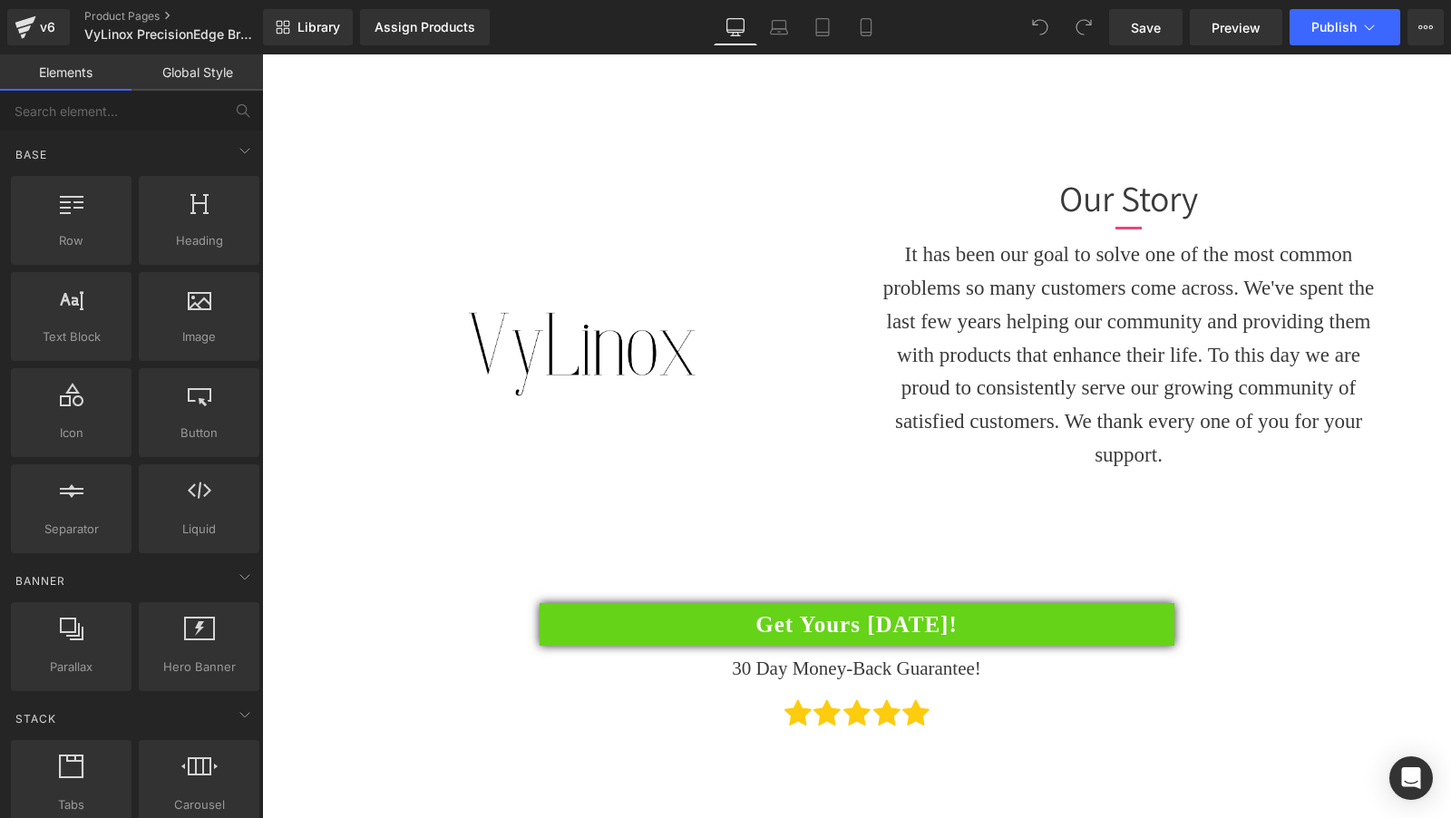
scroll to position [3766, 0]
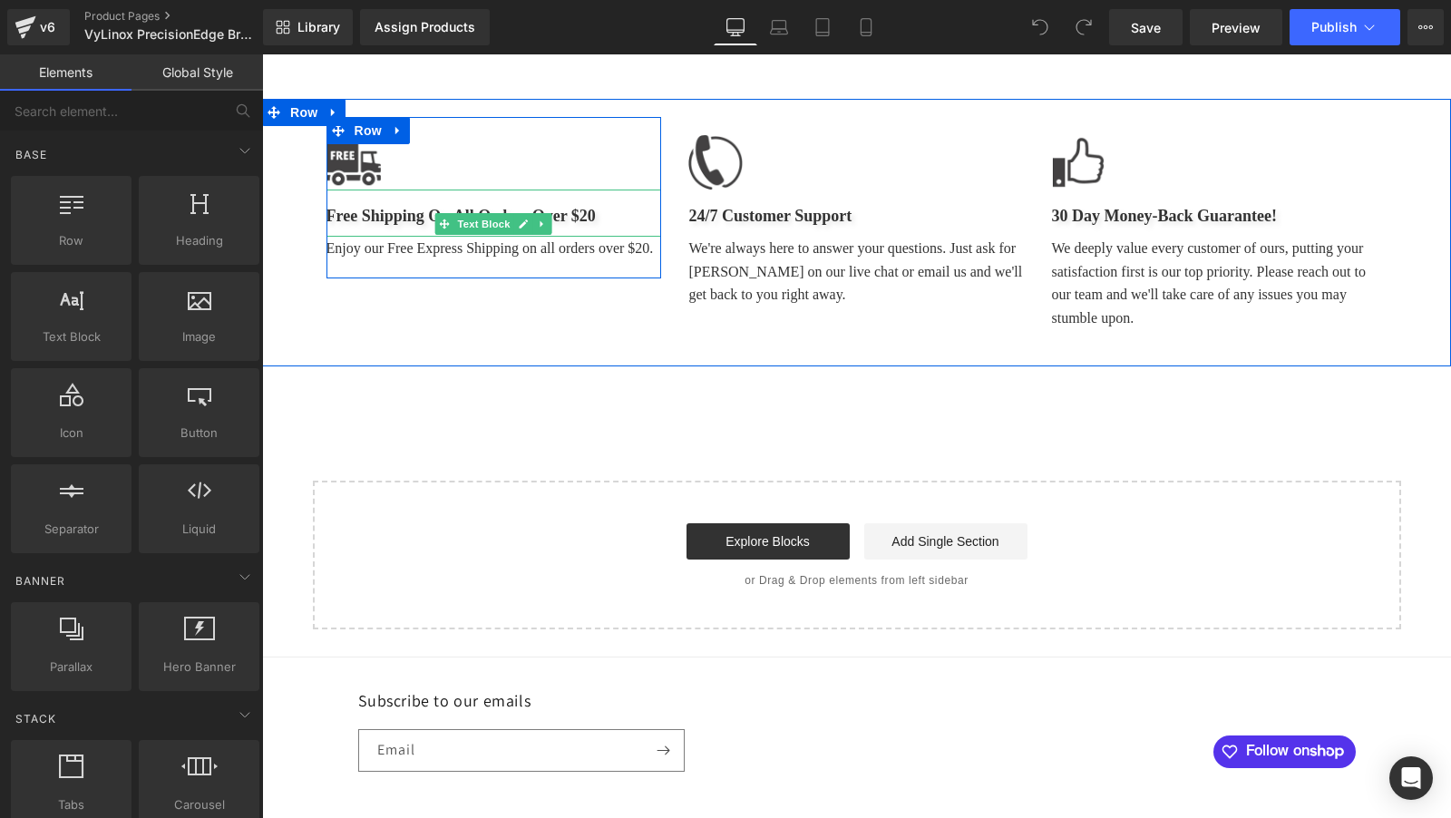
click at [518, 203] on p "Free Shipping On All Orders Over $20" at bounding box center [494, 216] width 336 height 26
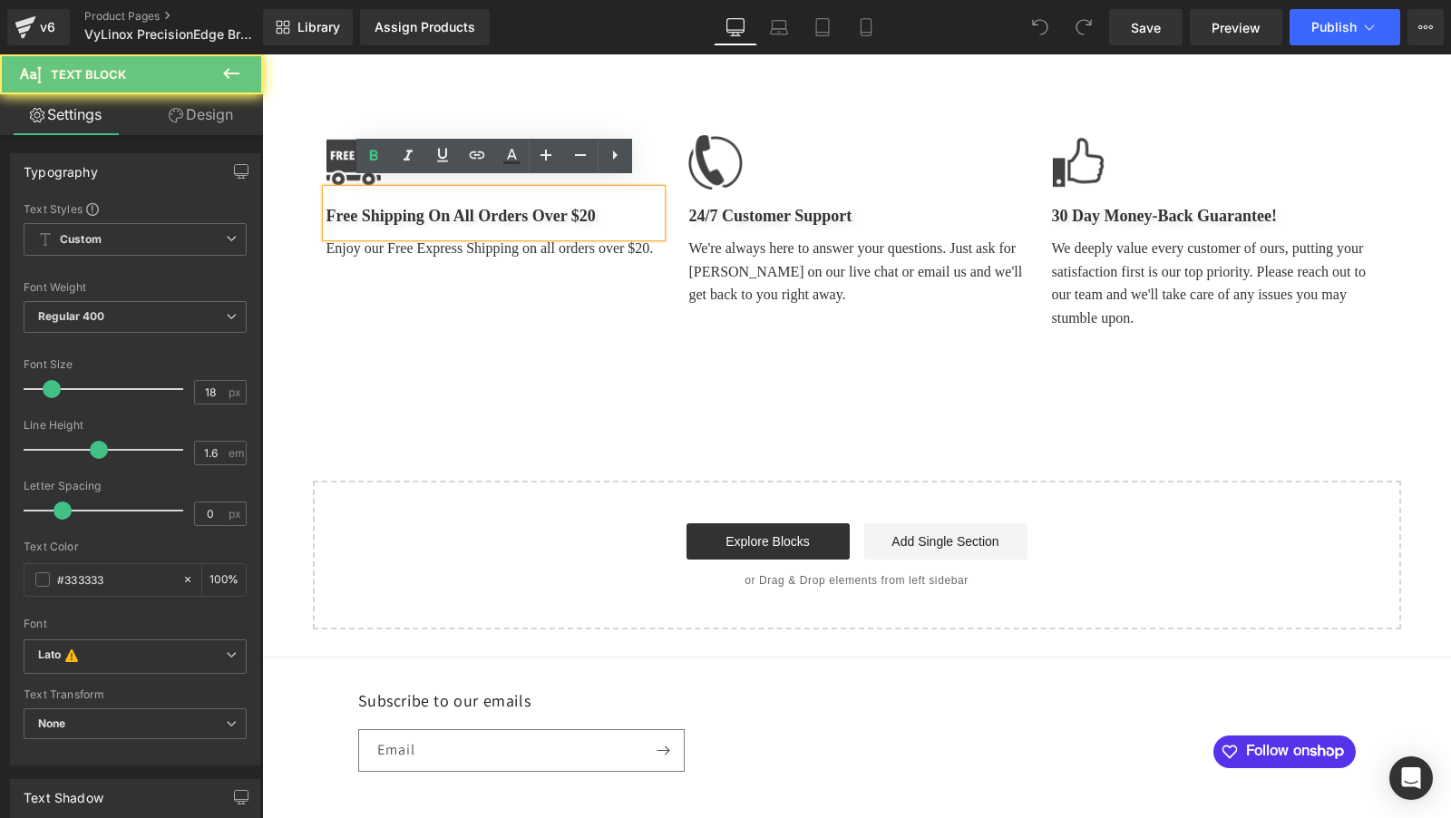
click at [617, 204] on p "Free Shipping On All Orders Over $20" at bounding box center [494, 216] width 336 height 26
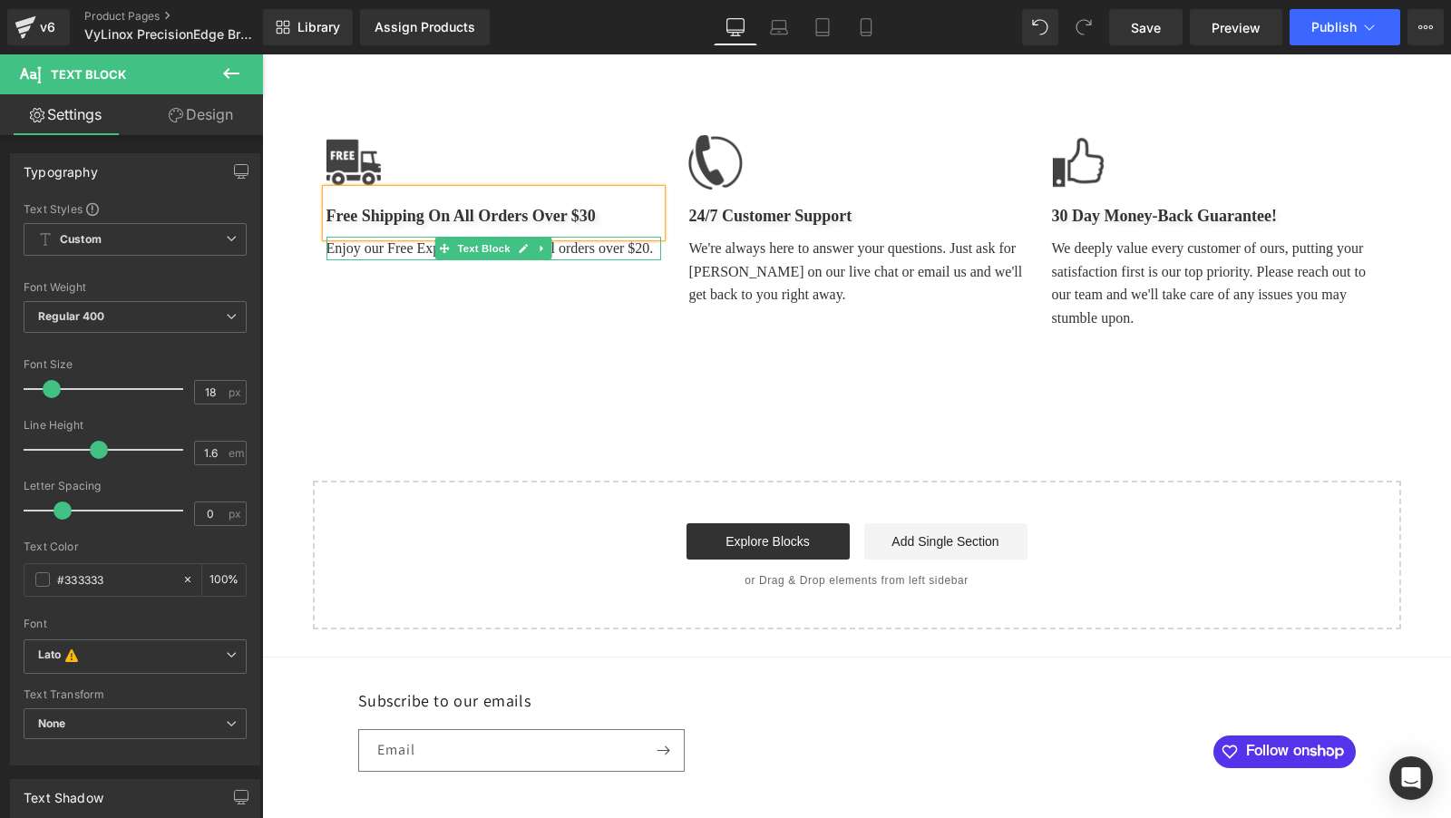
click at [590, 242] on p "Enjoy our Free Express Shipping on all orders over $20." at bounding box center [494, 249] width 336 height 24
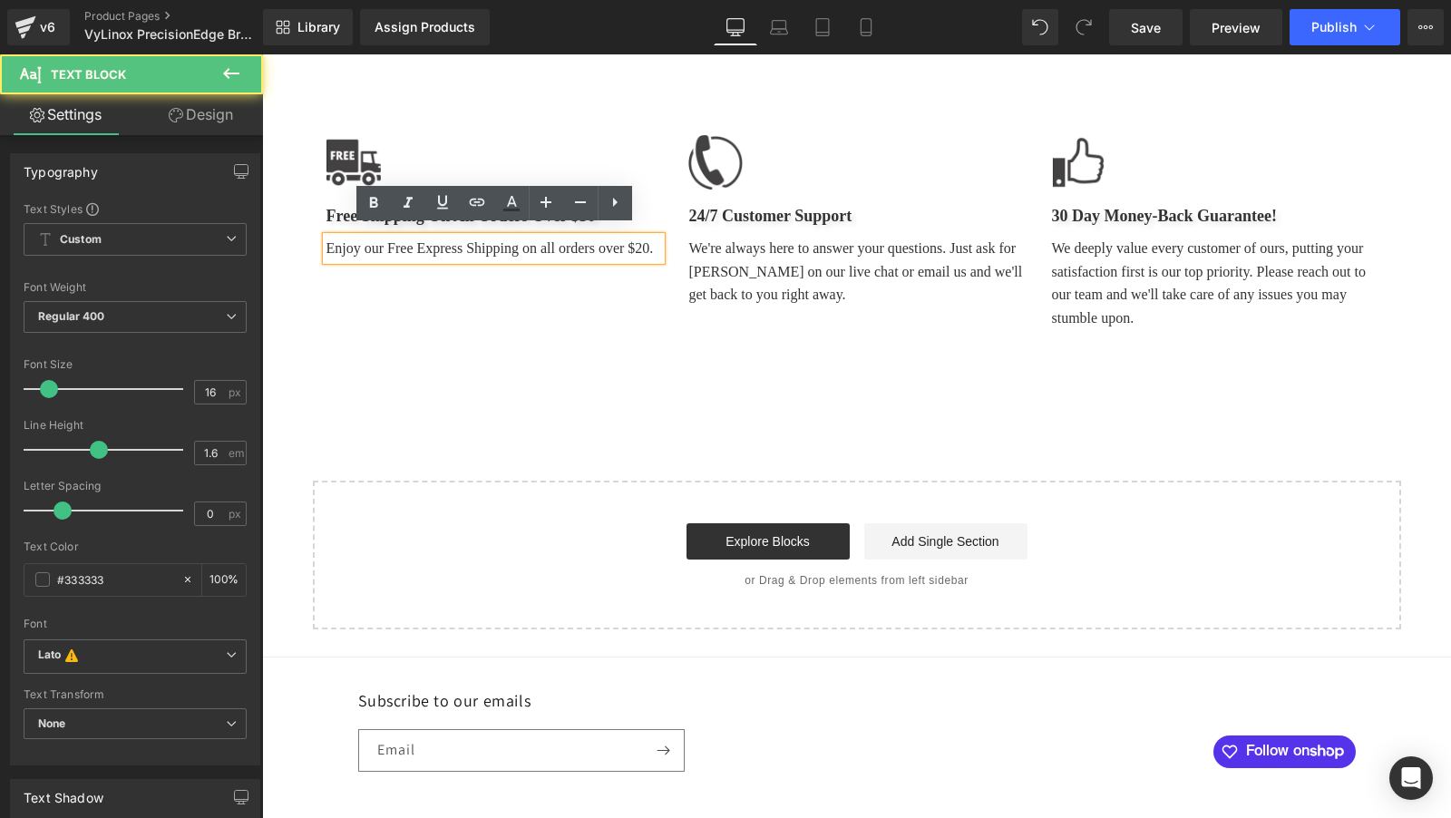
click at [642, 240] on p "Enjoy our Free Express Shipping on all orders over $20." at bounding box center [494, 249] width 336 height 24
click at [599, 347] on div "Image Free Shipping On All Orders Over $30 Text Block Enjoy our Free Express Sh…" at bounding box center [857, 232] width 1088 height 267
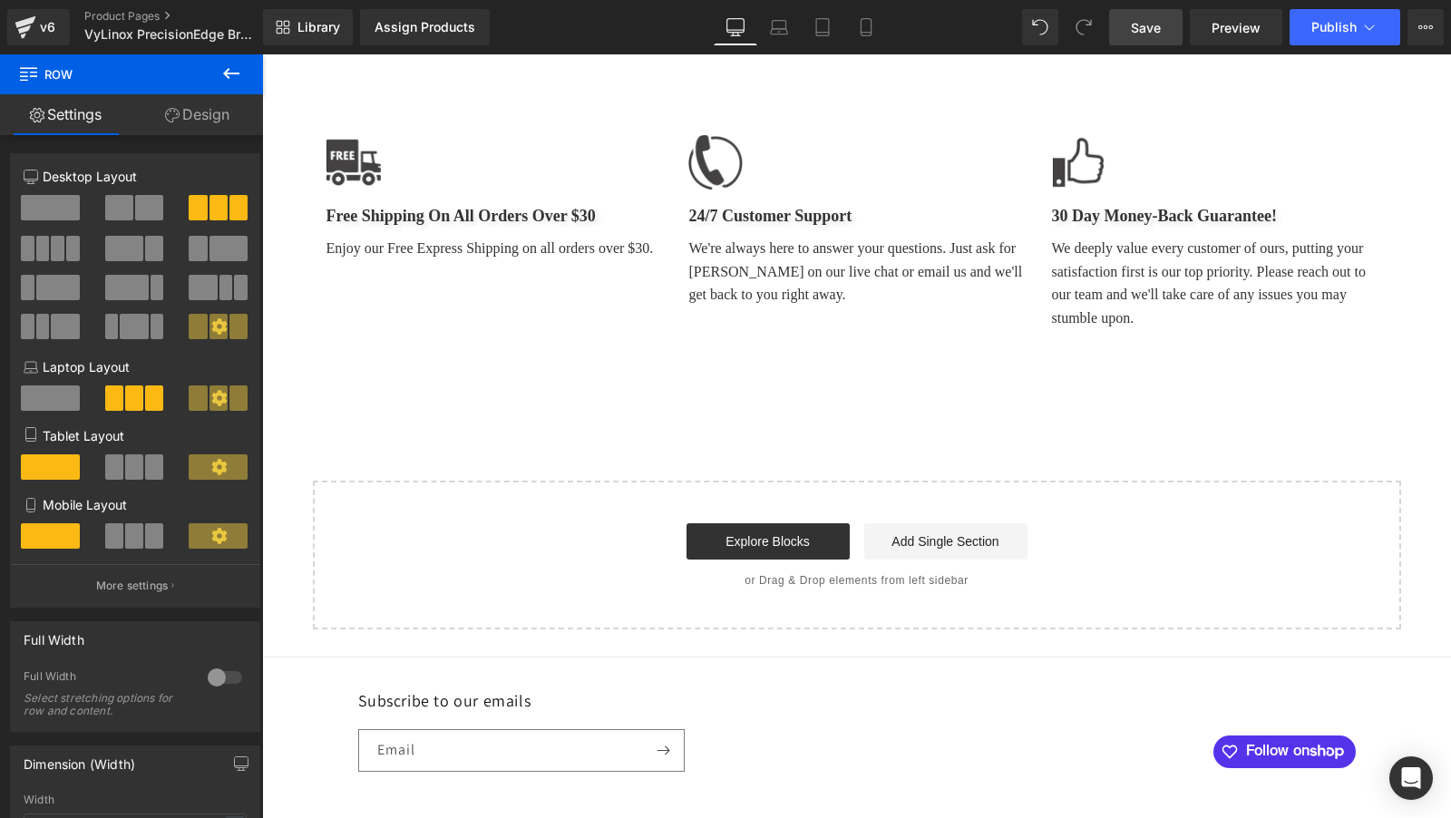
click at [1138, 36] on span "Save" at bounding box center [1146, 27] width 30 height 19
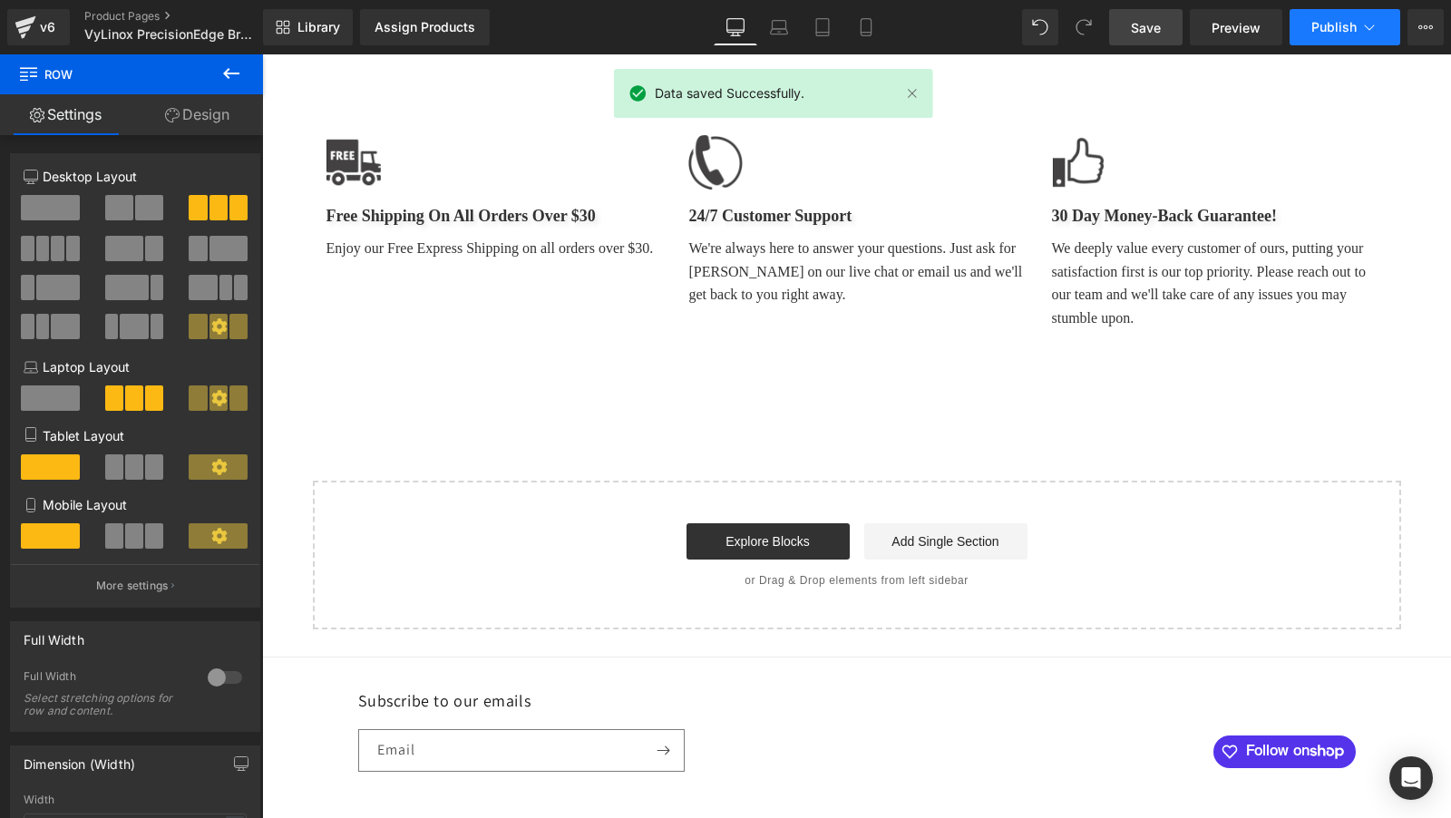
click at [1367, 35] on icon at bounding box center [1369, 27] width 18 height 18
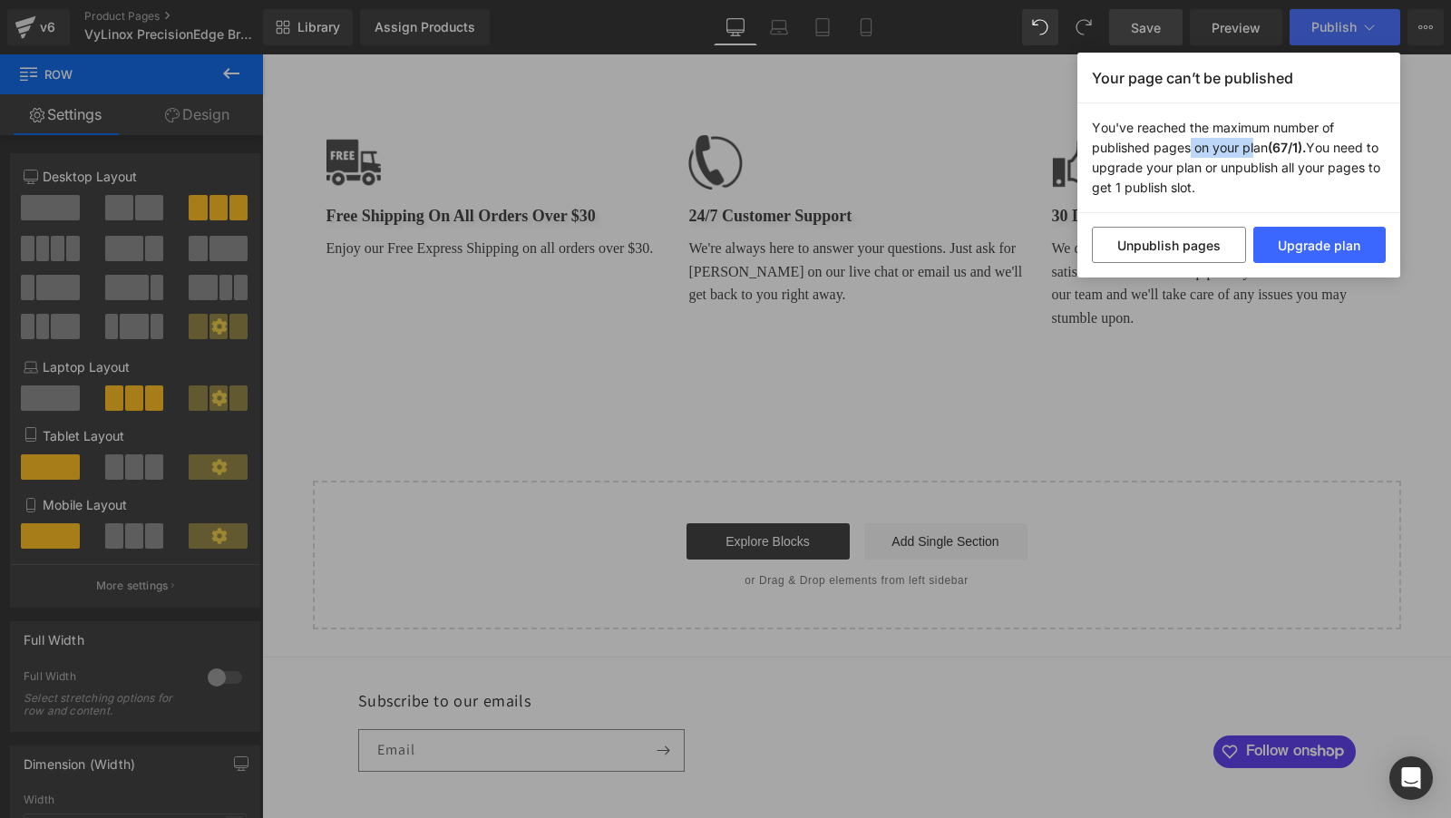
drag, startPoint x: 1183, startPoint y: 140, endPoint x: 1251, endPoint y: 141, distance: 68.0
click at [1251, 141] on p "You've reached the maximum number of published pages on your plan (67/1). You n…" at bounding box center [1238, 158] width 323 height 110
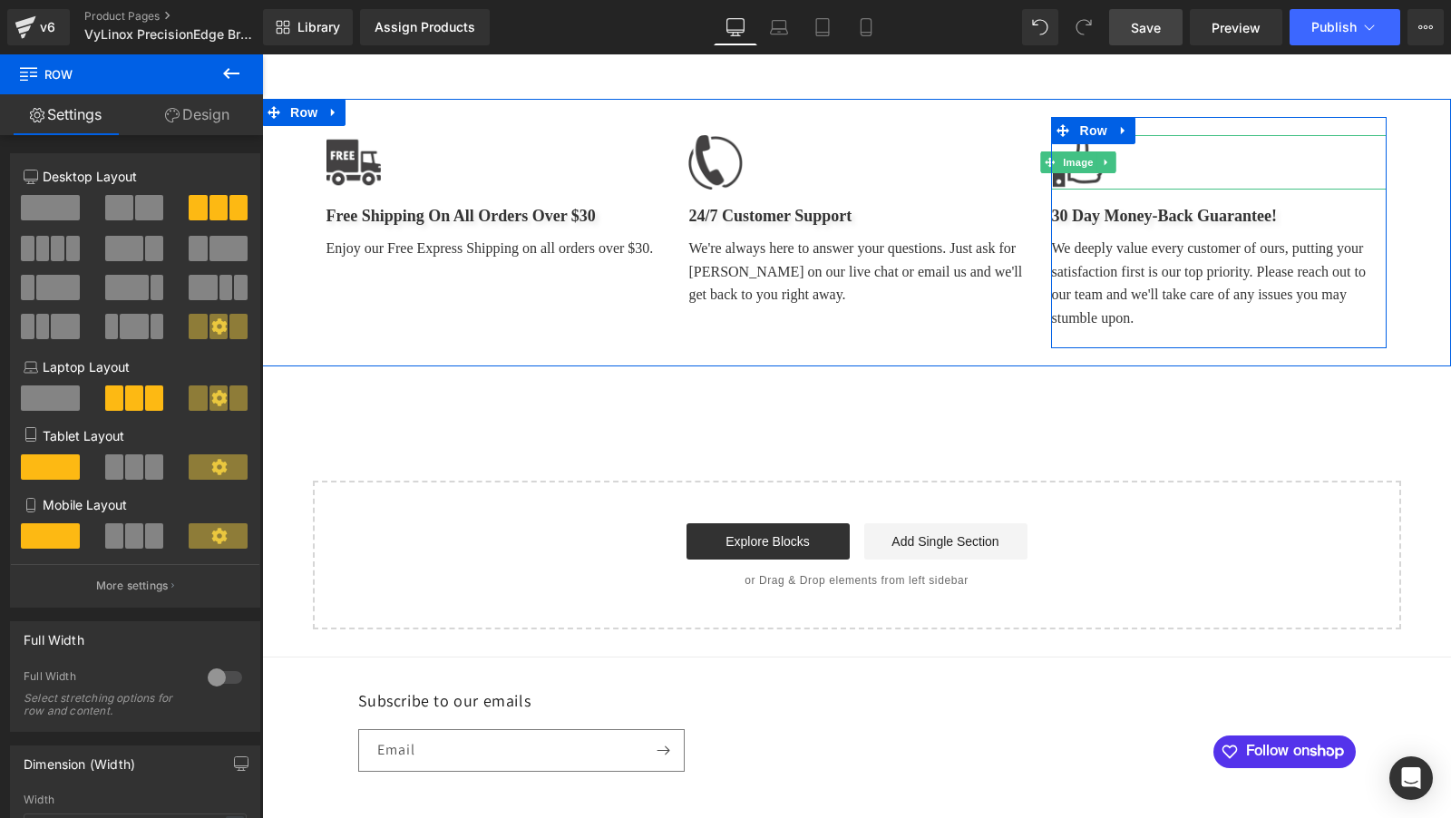
click at [1251, 141] on div at bounding box center [1219, 162] width 336 height 54
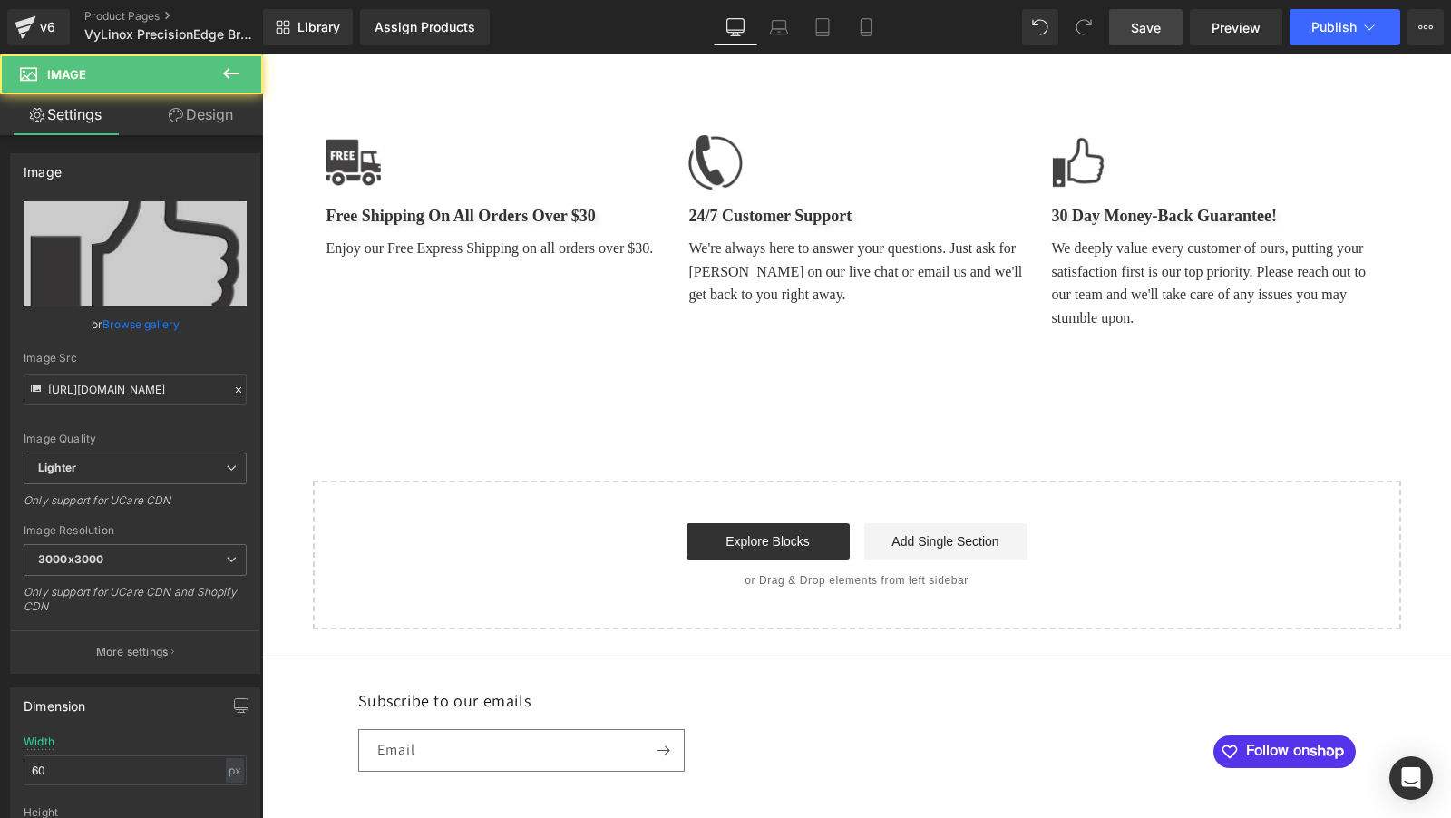
click at [1132, 4] on div "Library Assign Products Product Preview No product match your search. Please tr…" at bounding box center [857, 27] width 1188 height 54
click at [1139, 14] on link "Save" at bounding box center [1145, 27] width 73 height 36
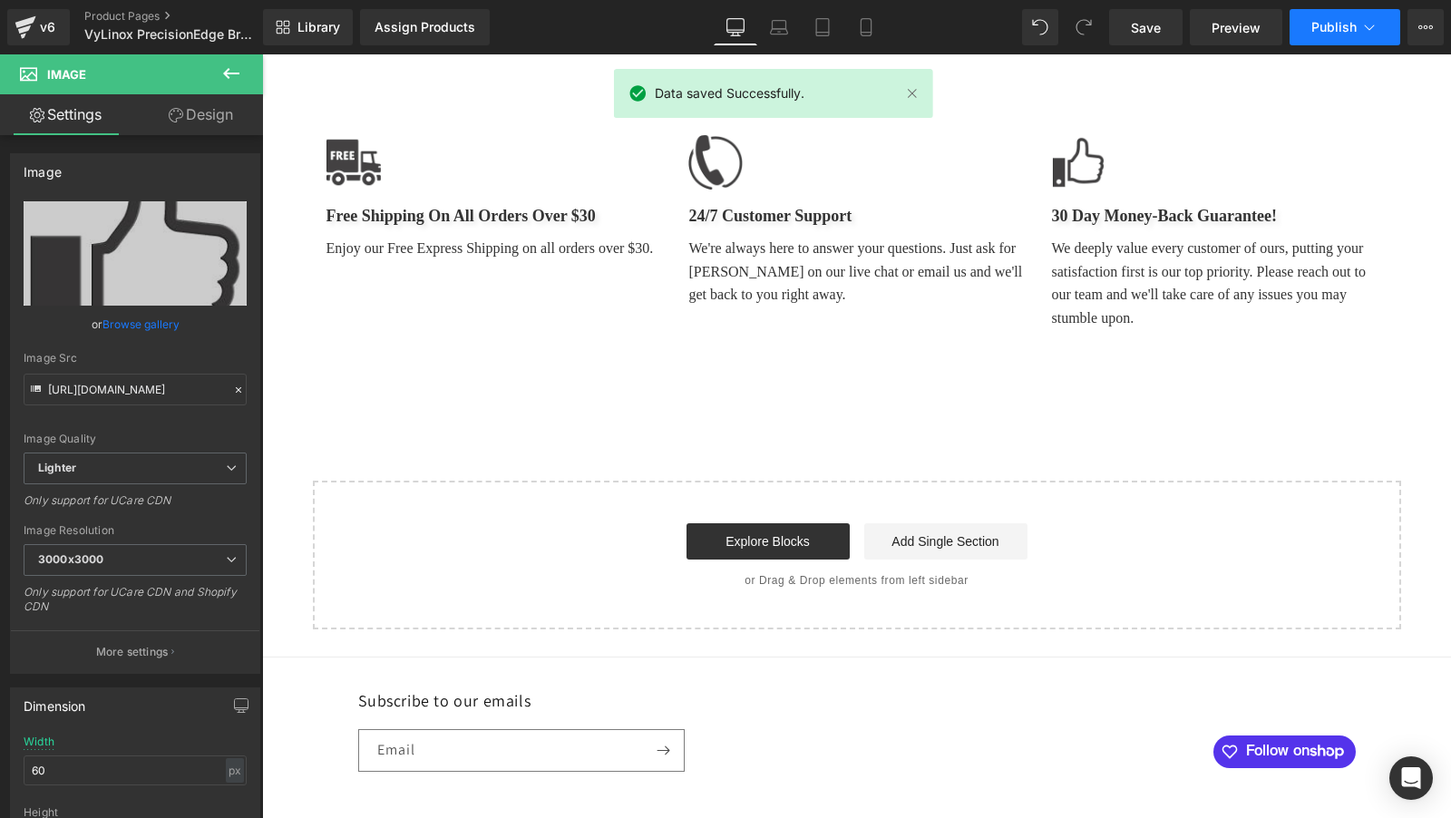
click at [1337, 24] on span "Publish" at bounding box center [1333, 27] width 45 height 15
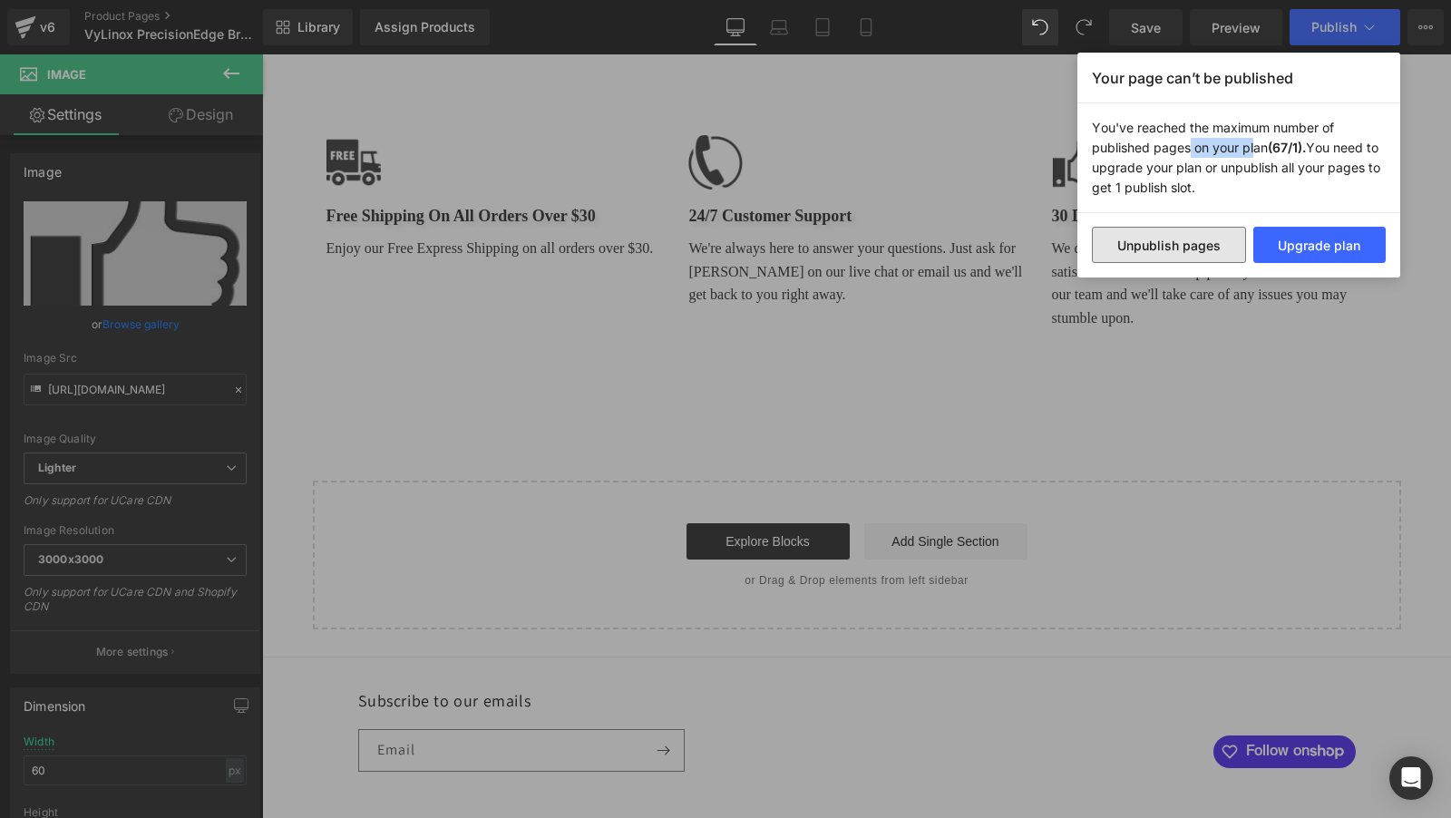
click at [1167, 249] on button "Unpublish pages" at bounding box center [1169, 245] width 154 height 36
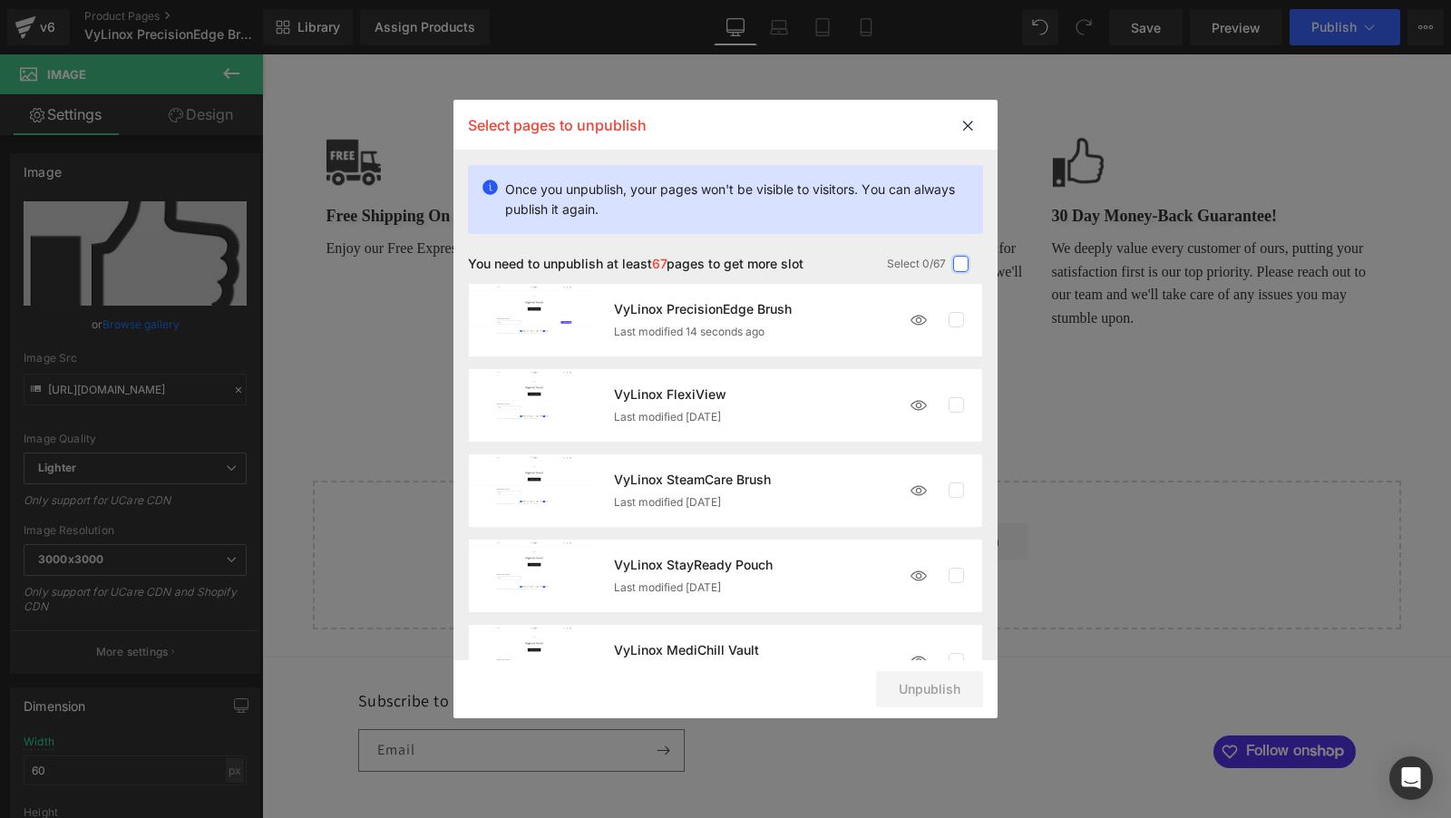
click at [959, 259] on label at bounding box center [961, 264] width 16 height 16
click at [960, 264] on input "checkbox" at bounding box center [960, 264] width 0 height 0
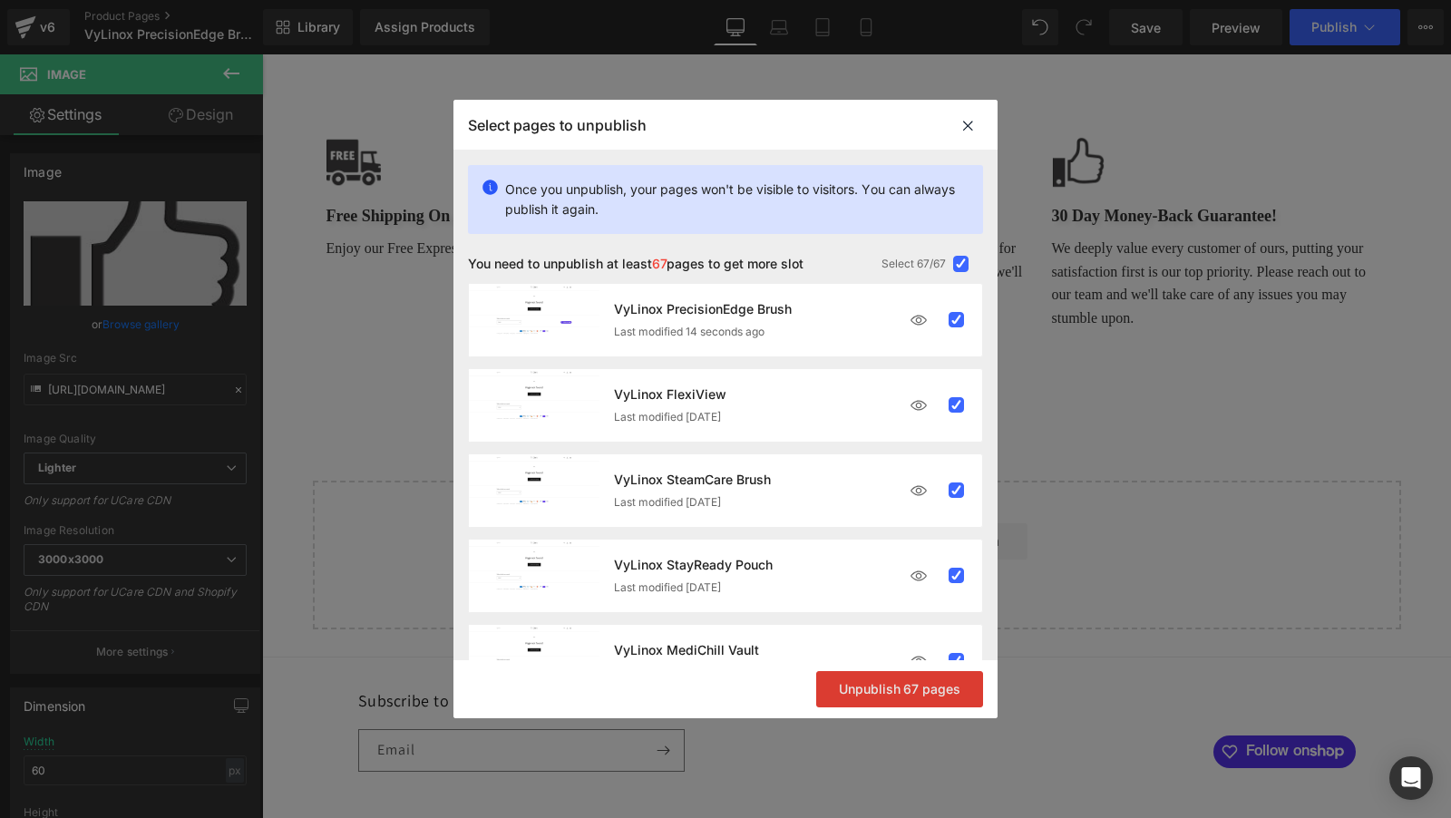
click at [902, 691] on button "Unpublish 67 pages" at bounding box center [899, 689] width 167 height 36
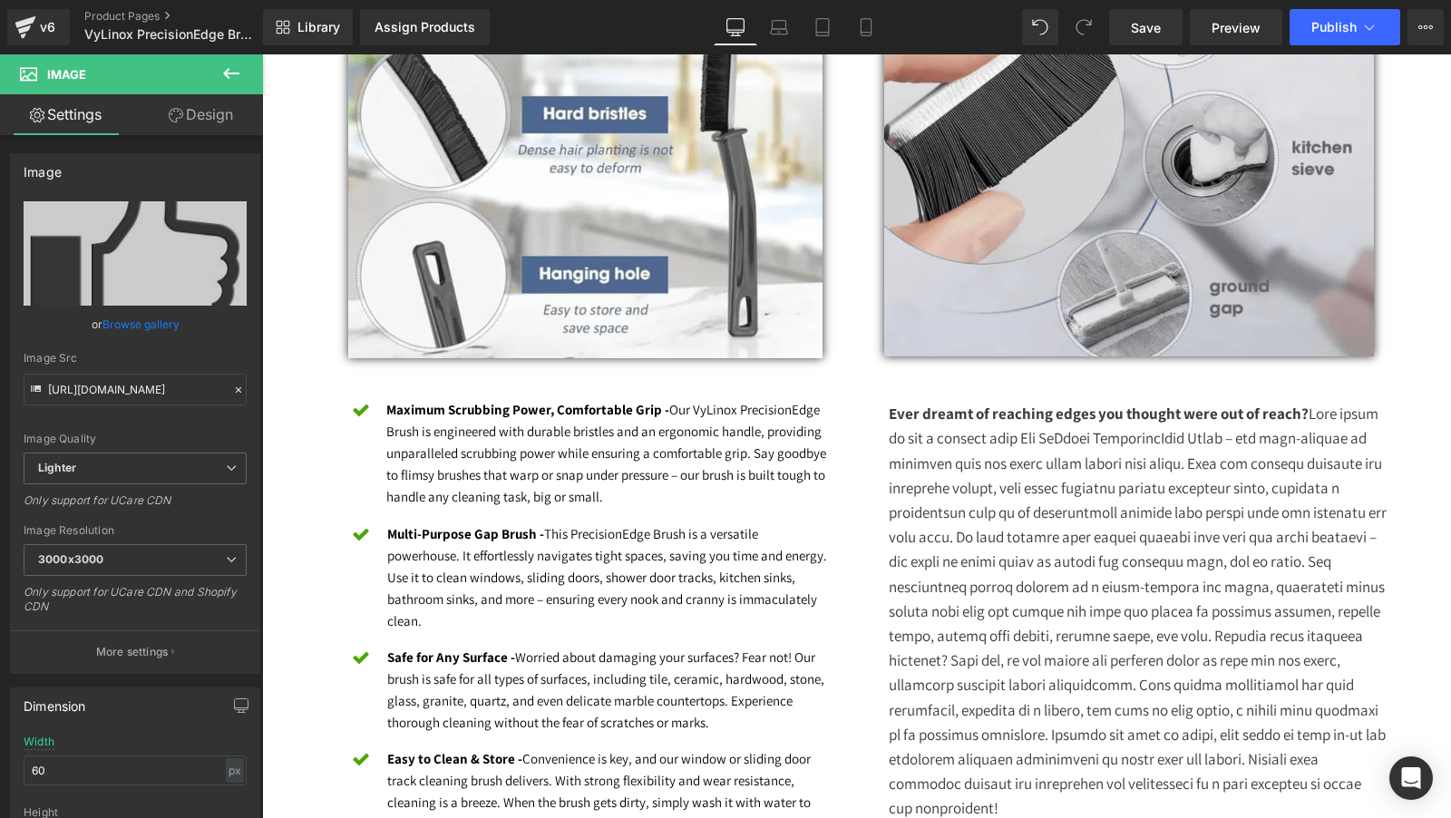
scroll to position [0, 0]
